Goal: Task Accomplishment & Management: Manage account settings

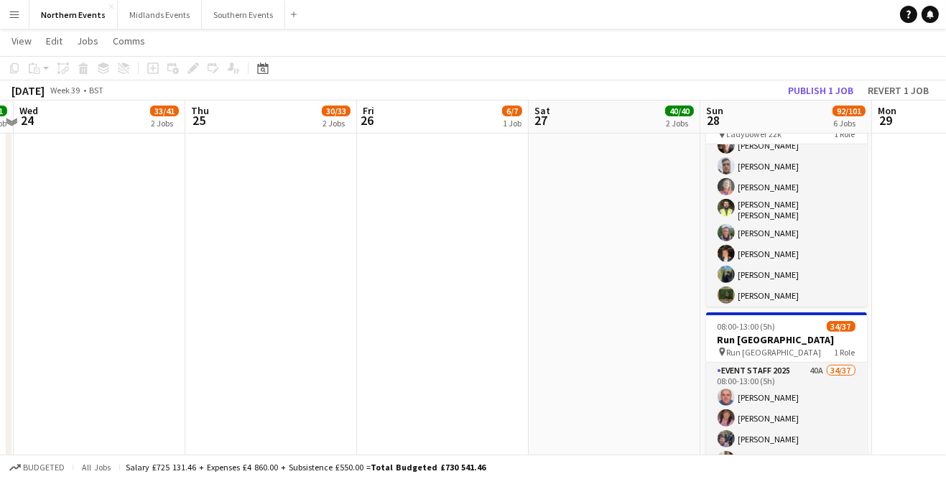
scroll to position [708, 0]
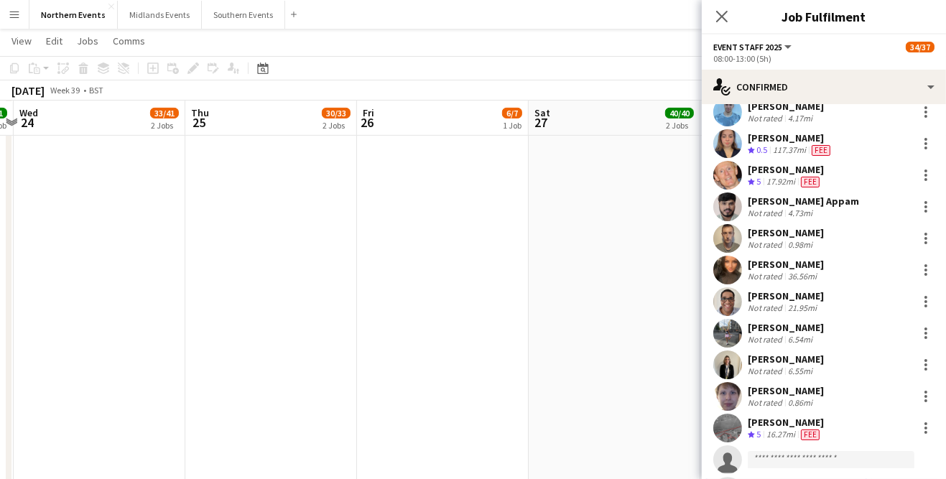
scroll to position [835, 0]
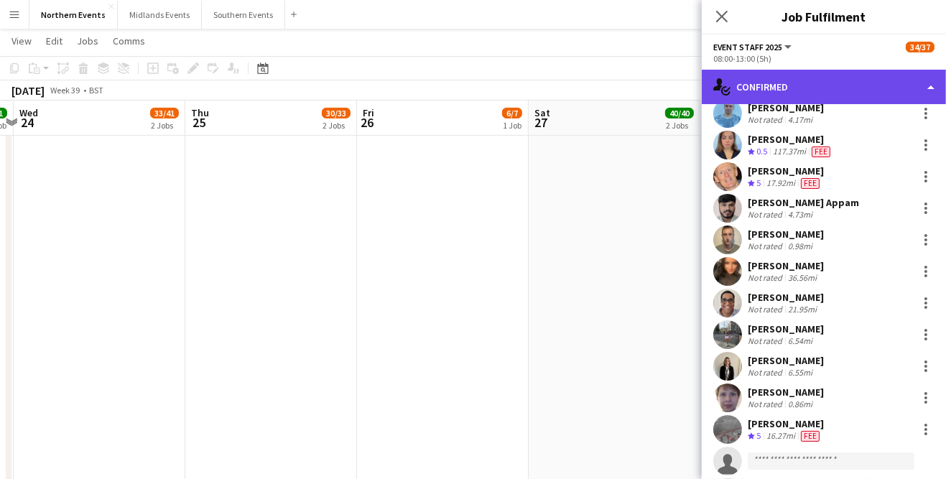
click at [890, 87] on div "single-neutral-actions-check-2 Confirmed" at bounding box center [824, 87] width 244 height 34
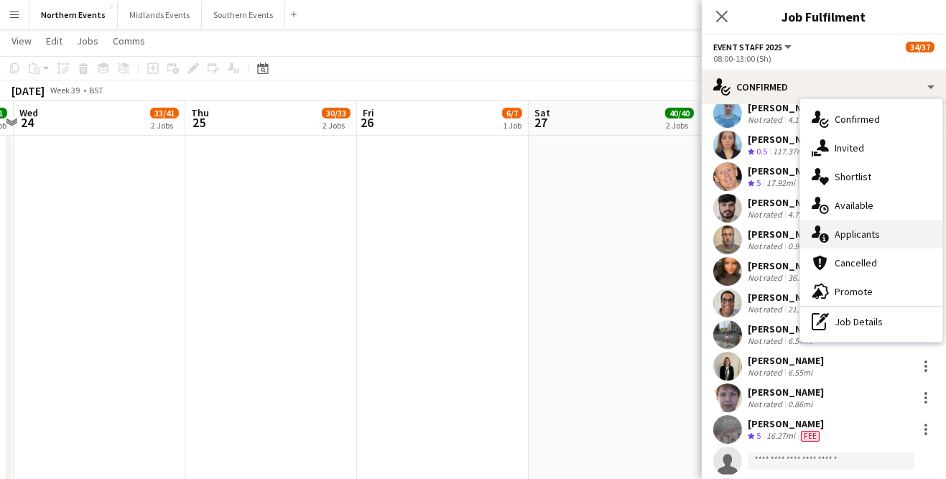
click at [889, 230] on div "single-neutral-actions-information Applicants" at bounding box center [871, 234] width 142 height 29
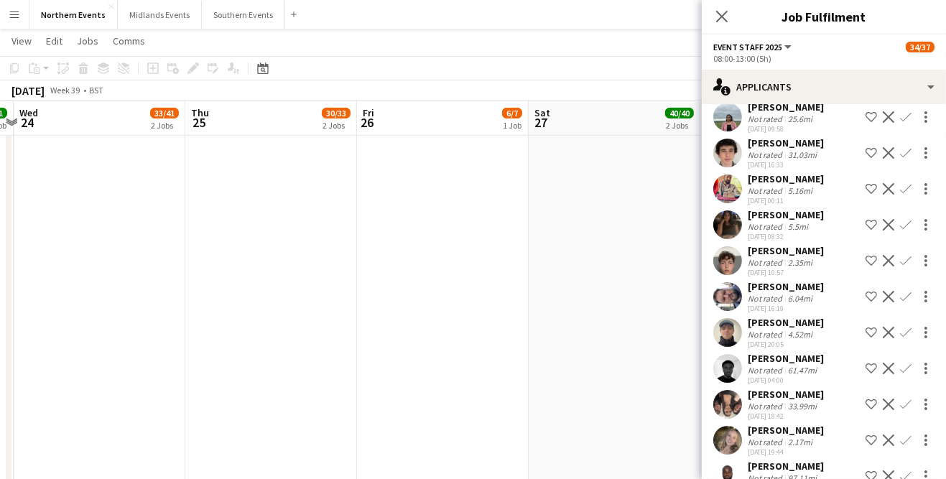
scroll to position [1149, 0]
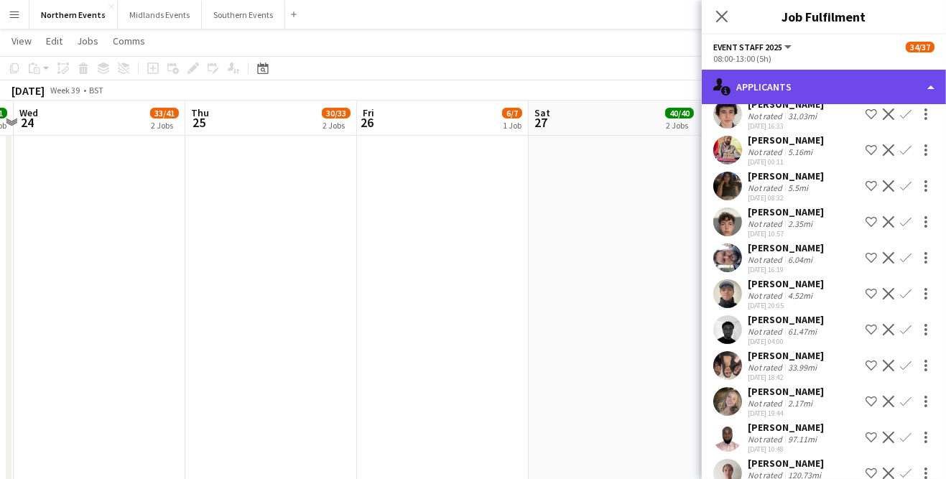
click at [795, 87] on div "single-neutral-actions-information Applicants" at bounding box center [824, 87] width 244 height 34
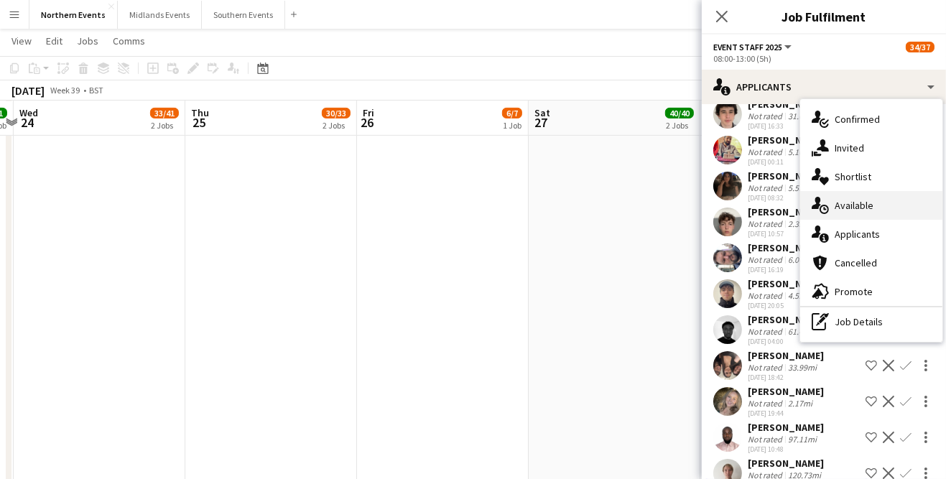
click at [877, 214] on div "single-neutral-actions-upload Available" at bounding box center [871, 205] width 142 height 29
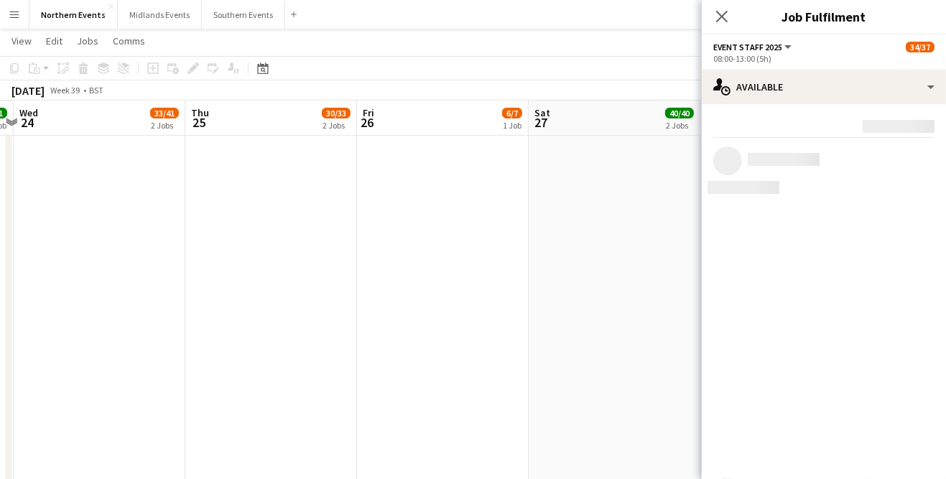
scroll to position [0, 0]
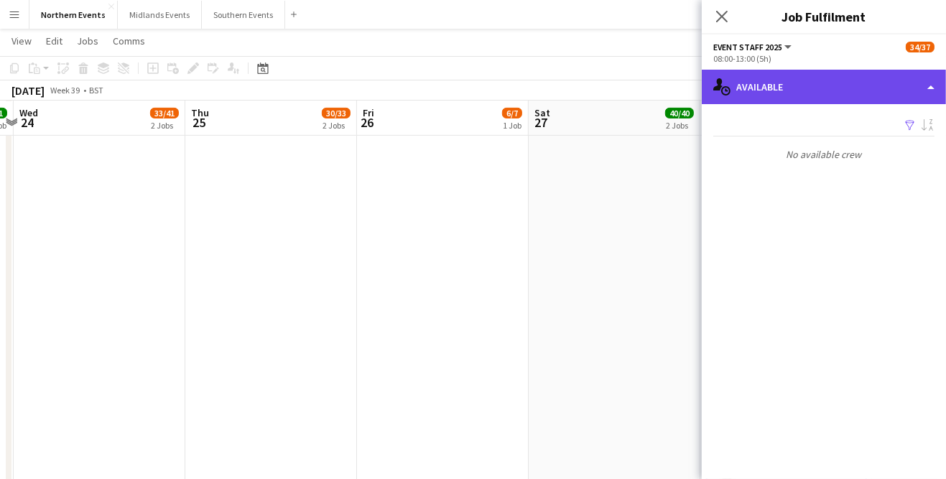
click at [902, 85] on div "single-neutral-actions-upload Available" at bounding box center [824, 87] width 244 height 34
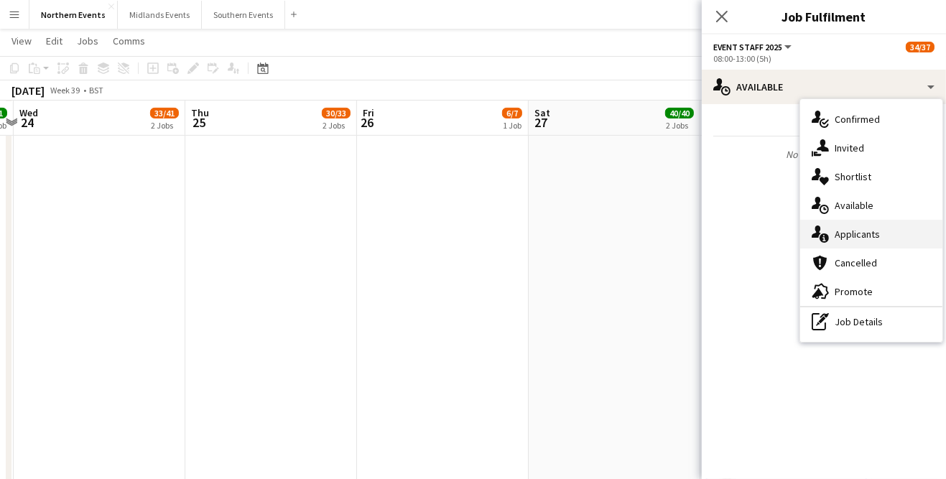
scroll to position [707, 0]
click at [881, 114] on div "single-neutral-actions-check-2 Confirmed" at bounding box center [871, 119] width 142 height 29
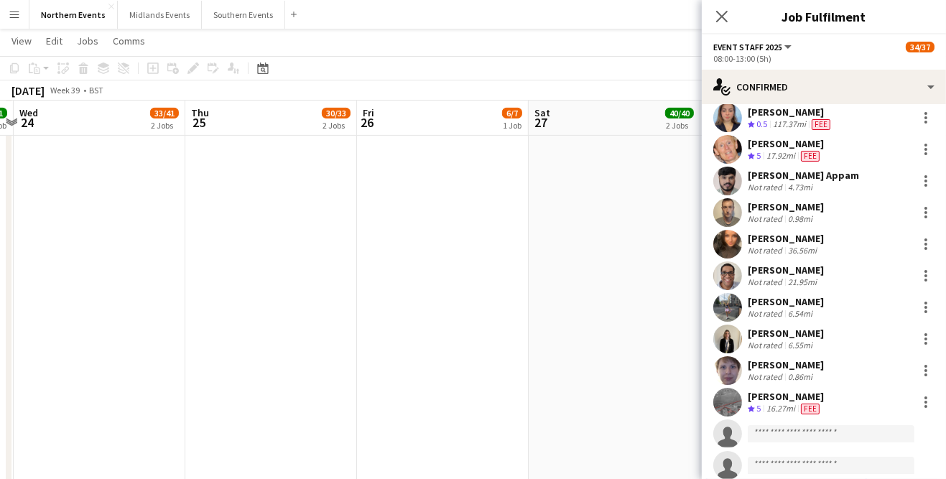
scroll to position [935, 0]
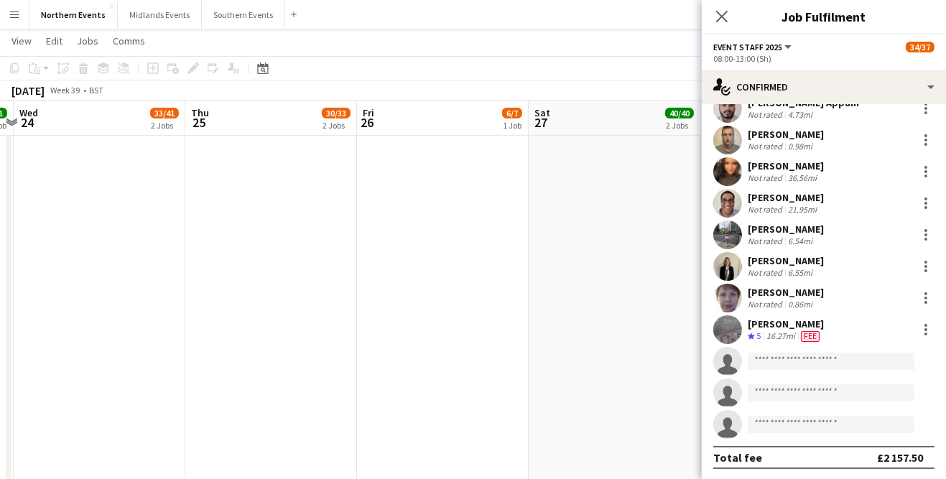
click at [16, 24] on button "Menu" at bounding box center [14, 14] width 29 height 29
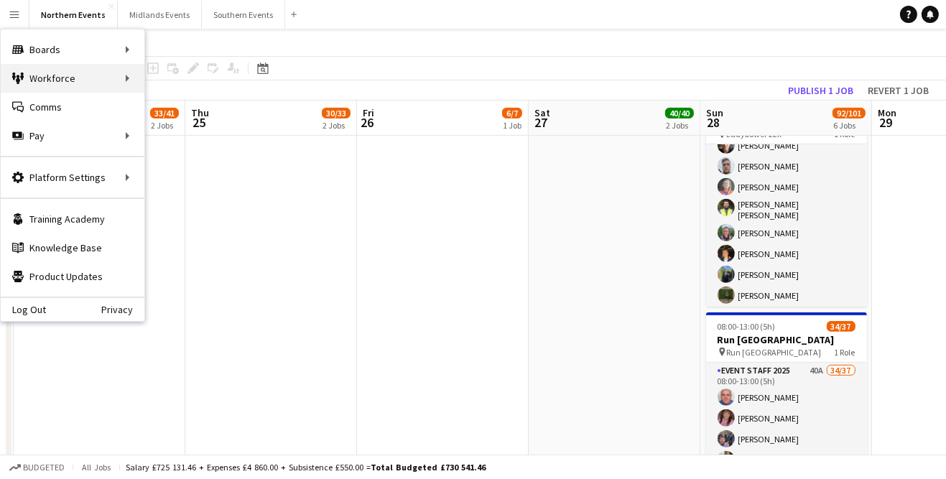
click at [66, 83] on div "Workforce Workforce" at bounding box center [73, 78] width 144 height 29
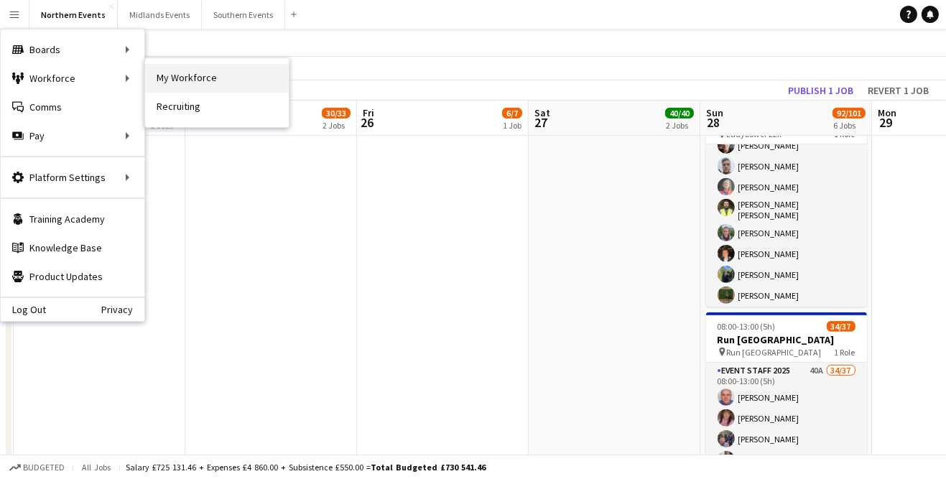
click at [178, 78] on link "My Workforce" at bounding box center [217, 78] width 144 height 29
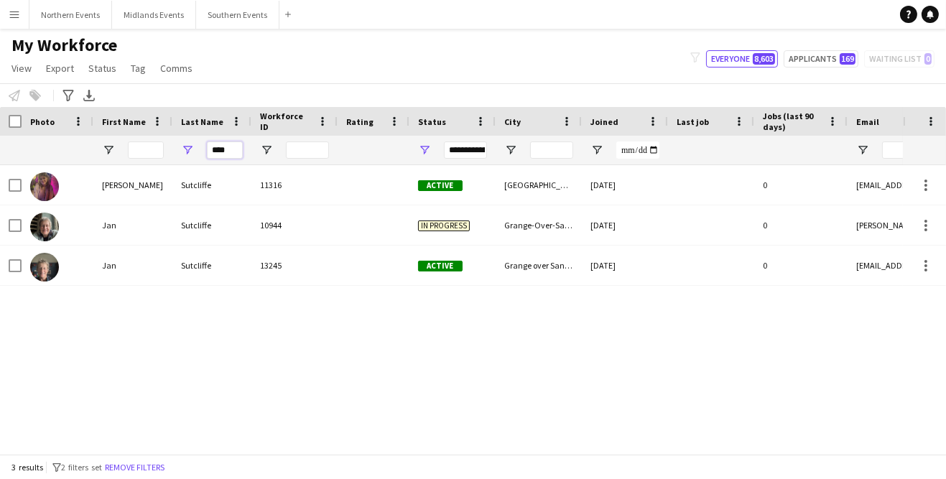
click at [231, 152] on input "****" at bounding box center [225, 150] width 36 height 17
type input "*"
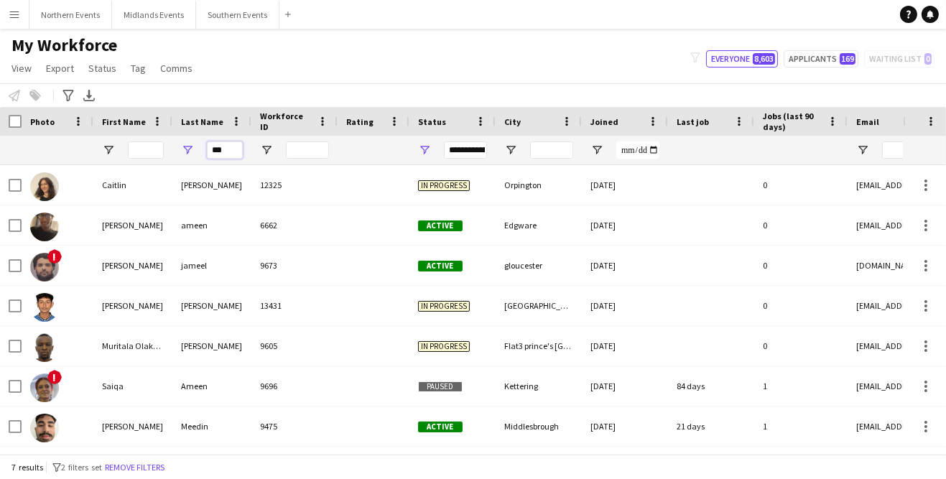
click at [233, 149] on input "***" at bounding box center [225, 150] width 36 height 17
type input "*"
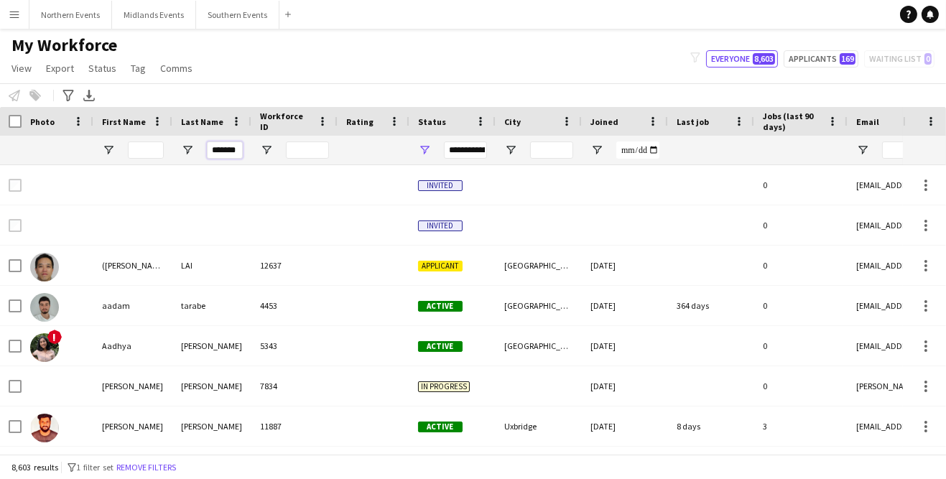
scroll to position [0, 4]
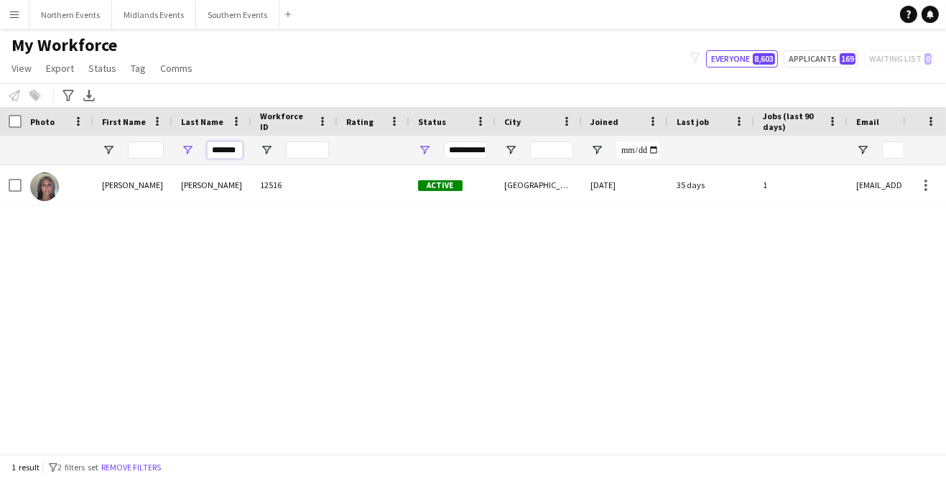
type input "*******"
click at [128, 190] on div "Samantha" at bounding box center [132, 185] width 79 height 40
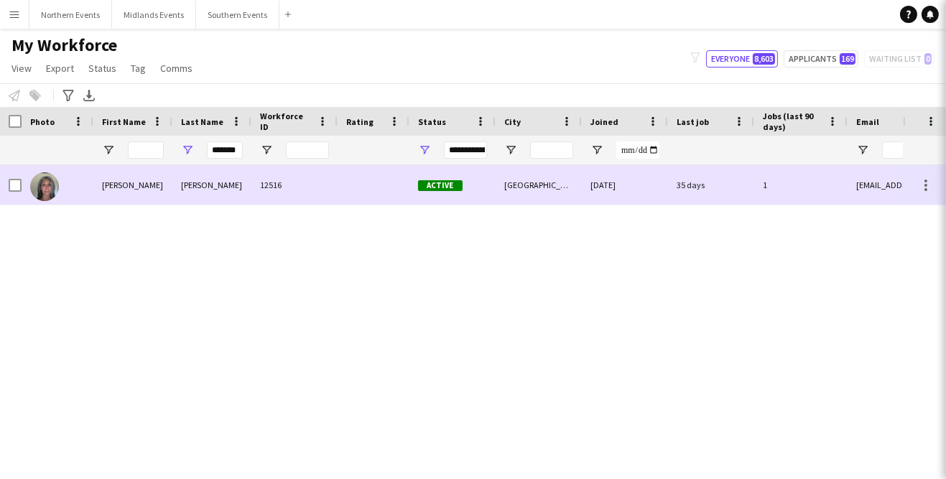
scroll to position [0, 0]
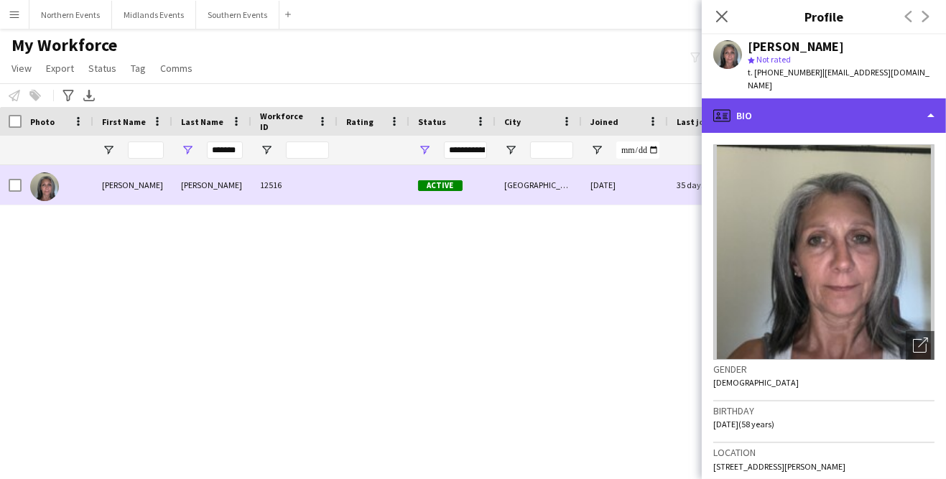
click at [876, 103] on div "profile Bio" at bounding box center [824, 115] width 244 height 34
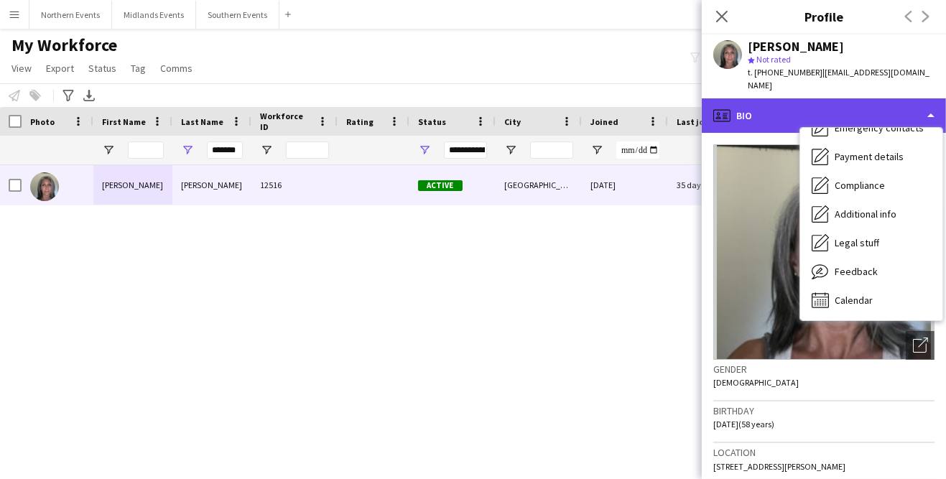
scroll to position [27, 0]
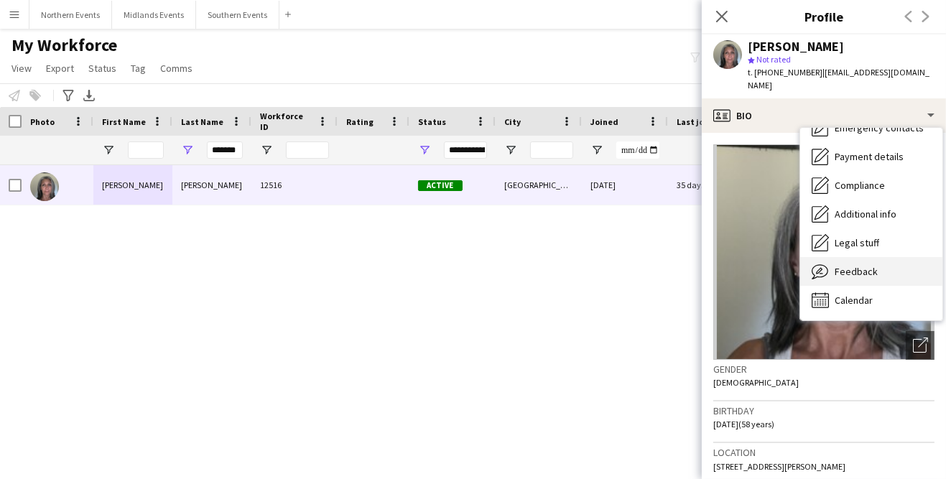
click at [879, 266] on div "Feedback Feedback" at bounding box center [871, 271] width 142 height 29
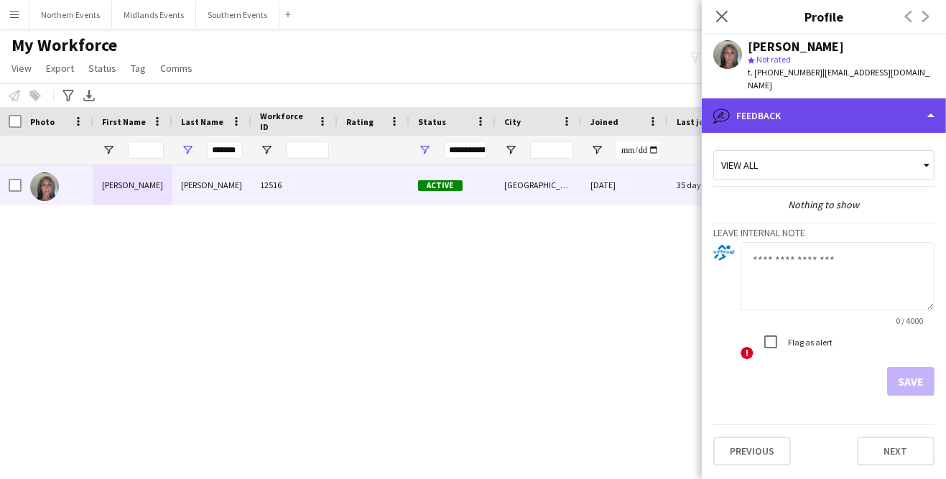
click at [928, 103] on div "bubble-pencil Feedback" at bounding box center [824, 115] width 244 height 34
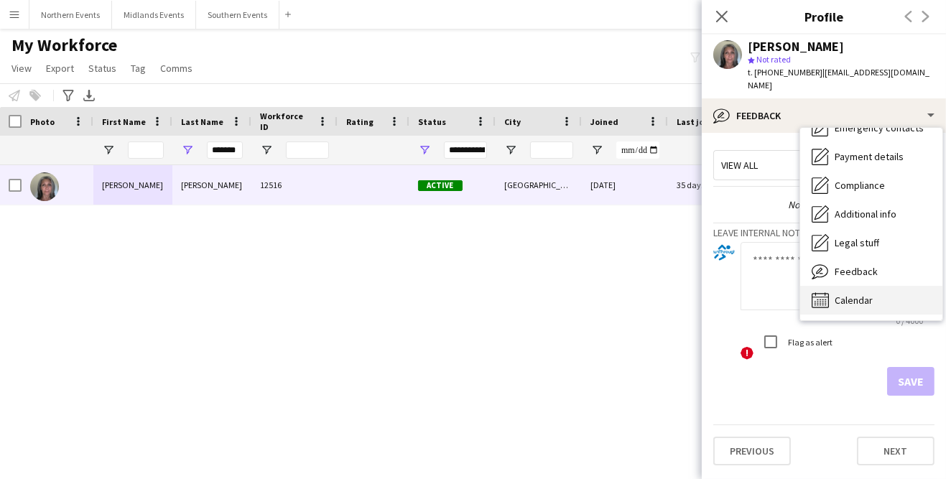
click at [861, 294] on span "Calendar" at bounding box center [854, 300] width 38 height 13
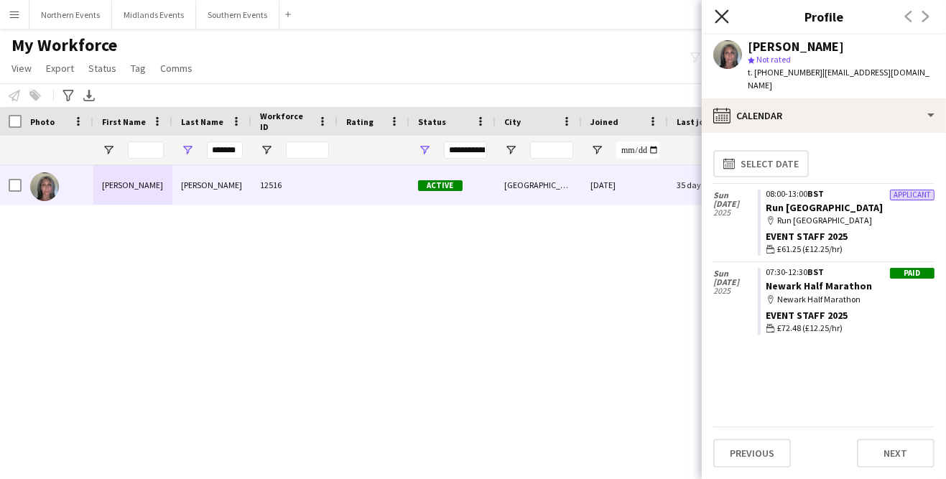
click at [720, 20] on icon "Close pop-in" at bounding box center [722, 16] width 14 height 14
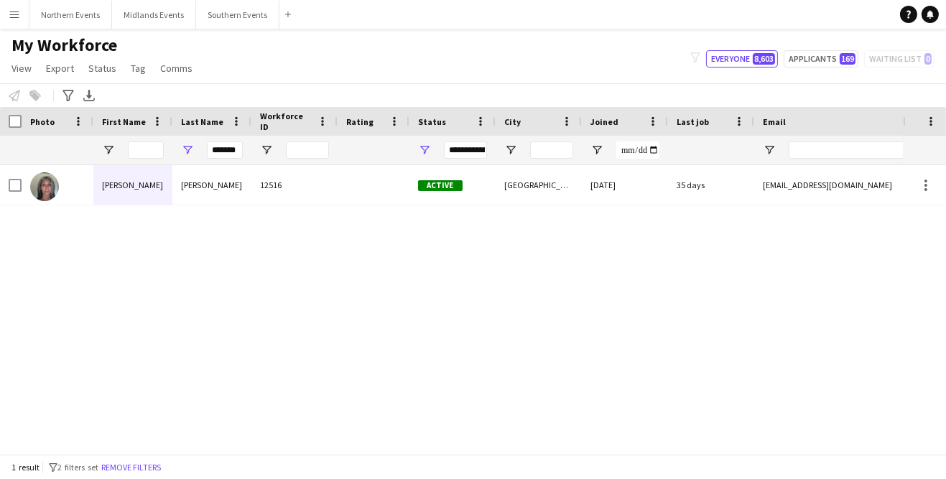
scroll to position [0, 0]
click at [12, 60] on link "View" at bounding box center [22, 68] width 32 height 19
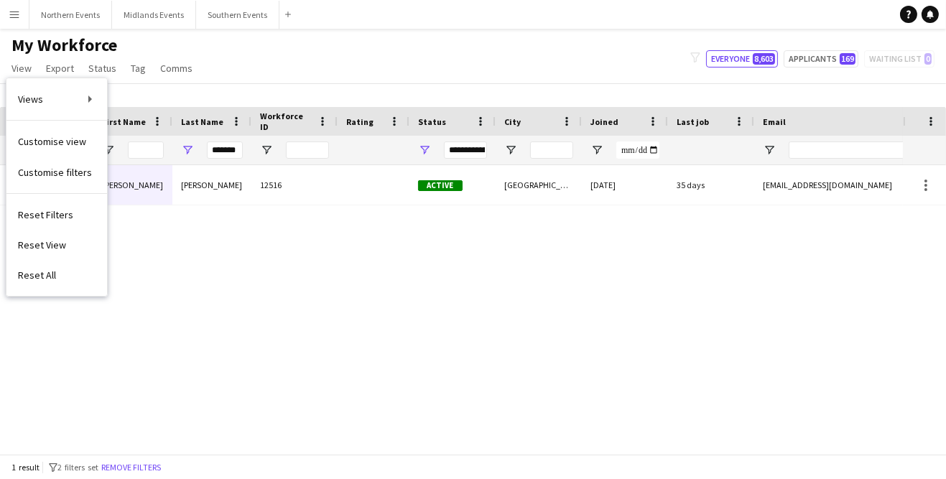
click at [184, 237] on div "Samantha Jamison 12516 Active Newark 28-07-2025 35 days 1 sammee196@yahoo.com" at bounding box center [451, 309] width 903 height 289
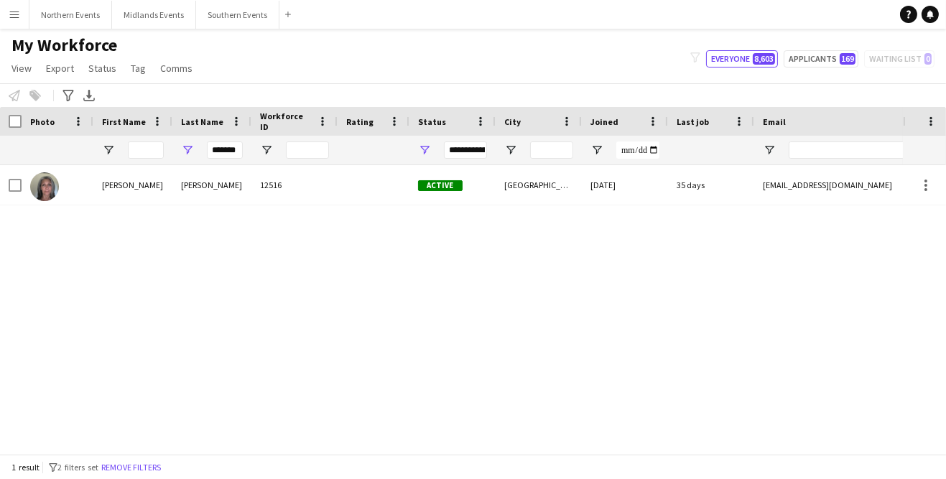
click at [117, 189] on div "Samantha" at bounding box center [132, 185] width 79 height 40
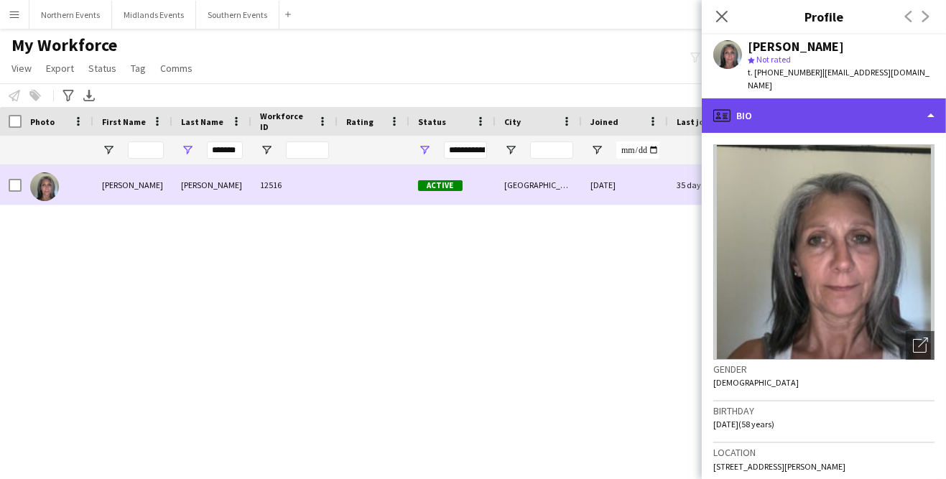
click at [913, 108] on div "profile Bio" at bounding box center [824, 115] width 244 height 34
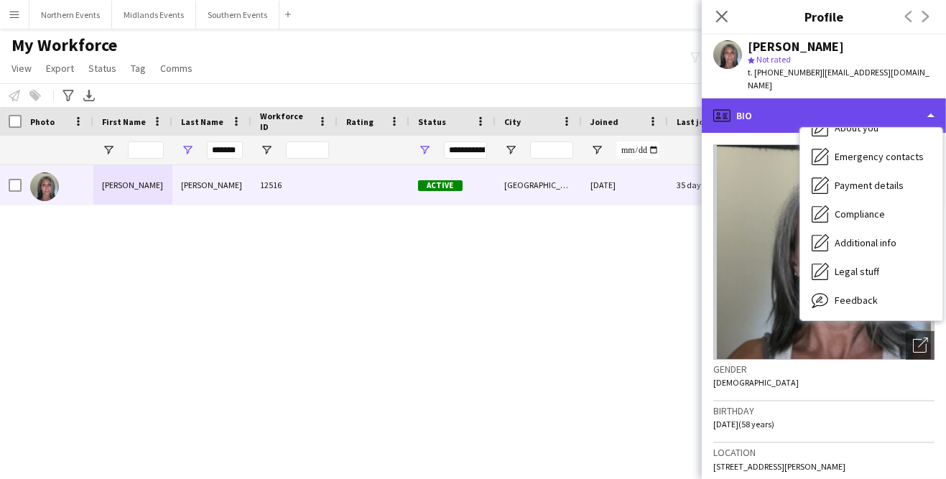
scroll to position [135, 0]
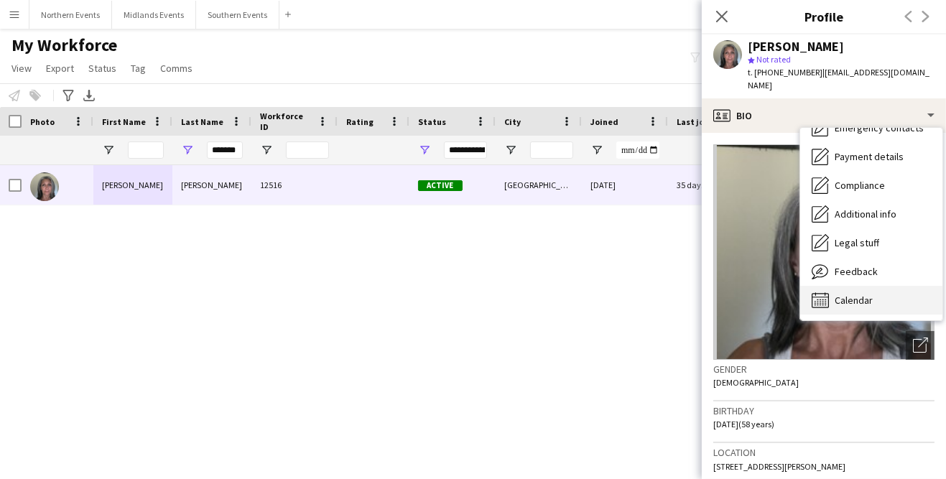
click at [871, 294] on span "Calendar" at bounding box center [854, 300] width 38 height 13
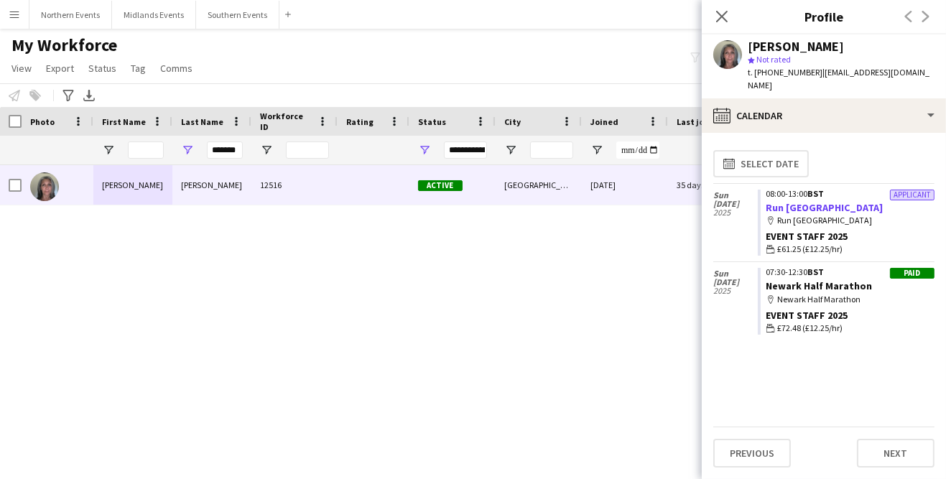
click at [838, 201] on link "Run [GEOGRAPHIC_DATA]" at bounding box center [825, 207] width 117 height 13
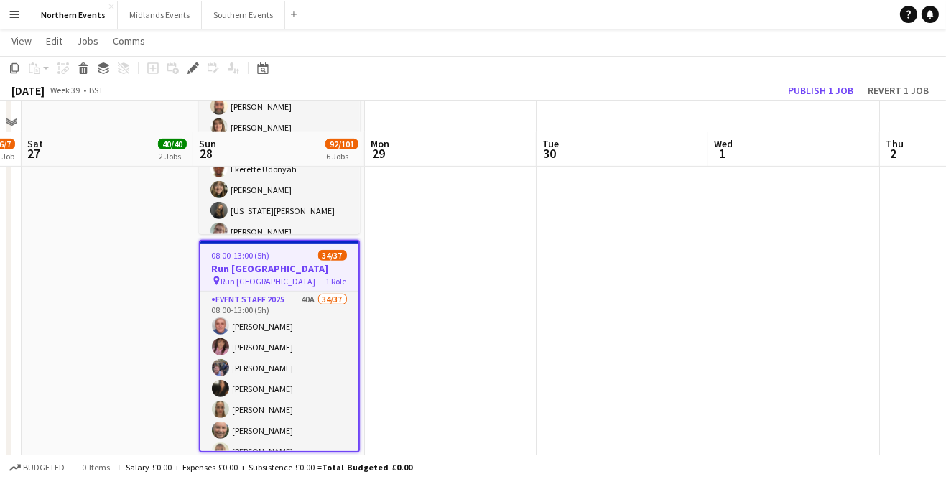
scroll to position [881, 0]
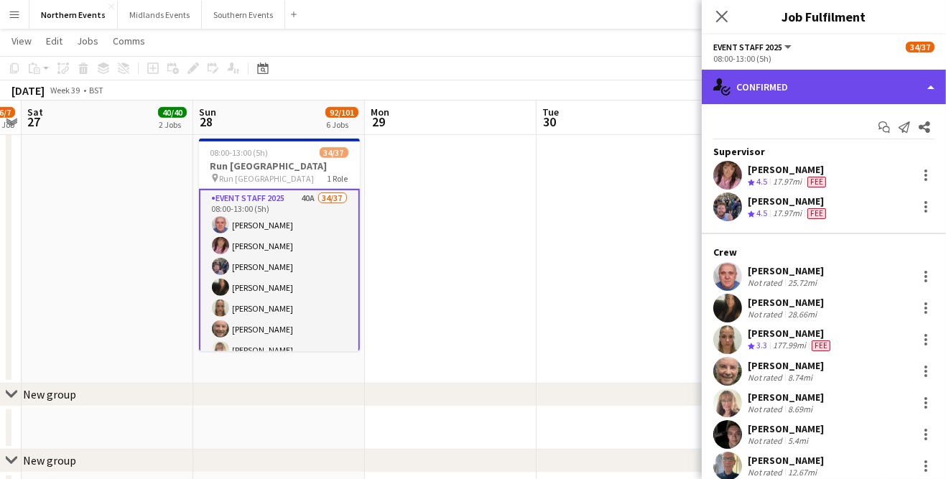
click at [881, 97] on div "single-neutral-actions-check-2 Confirmed" at bounding box center [824, 87] width 244 height 34
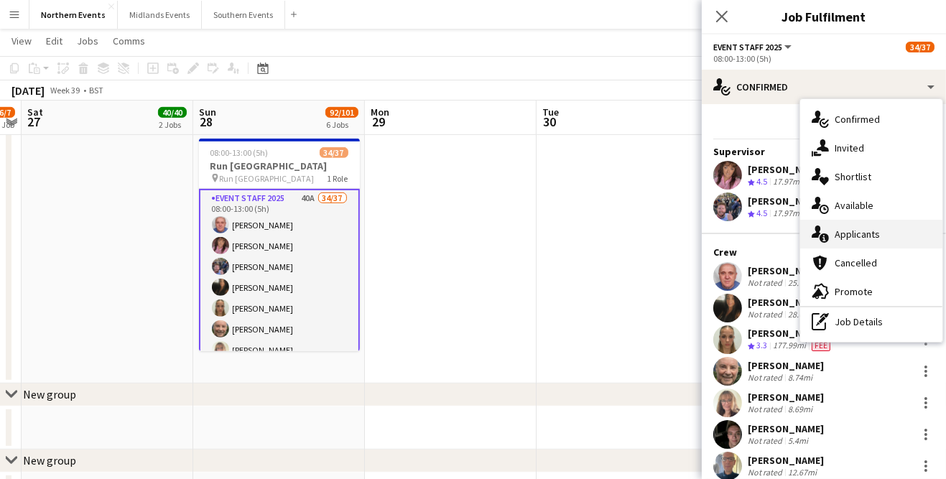
click at [881, 231] on div "single-neutral-actions-information Applicants" at bounding box center [871, 234] width 142 height 29
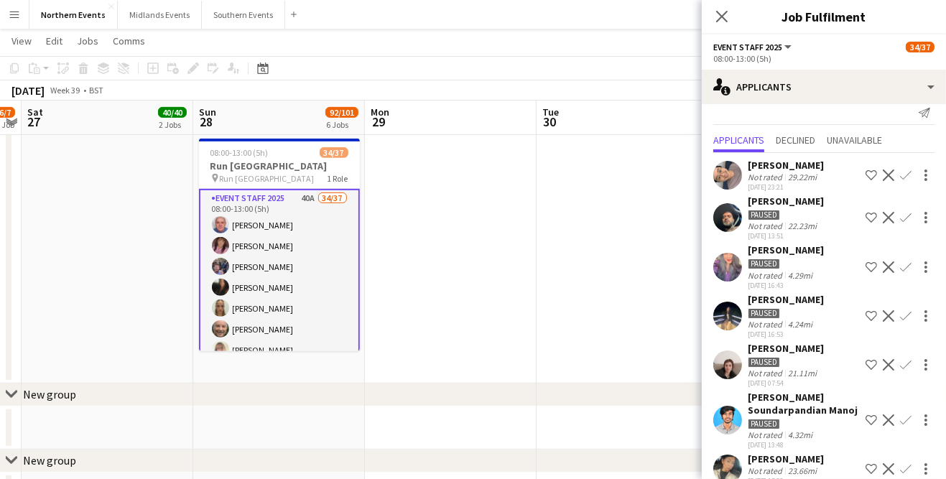
scroll to position [6, 0]
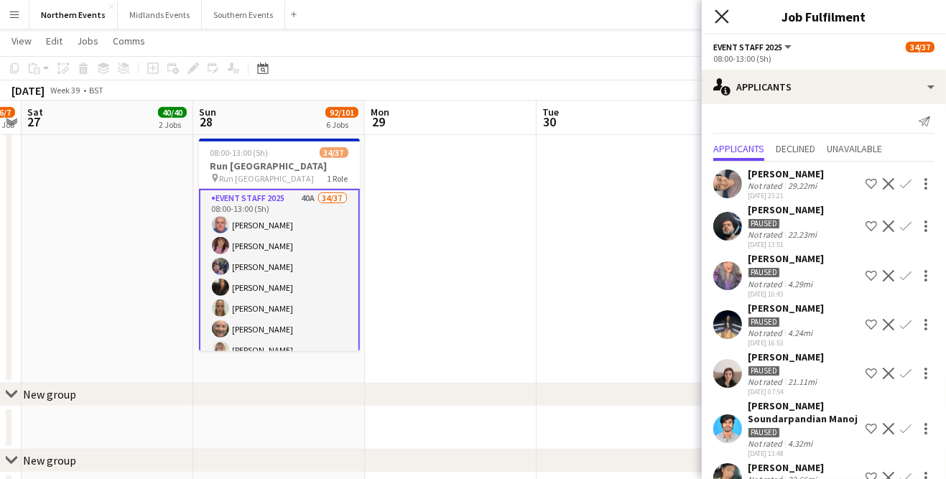
click at [718, 22] on icon "Close pop-in" at bounding box center [722, 16] width 14 height 14
